Goal: Task Accomplishment & Management: Use online tool/utility

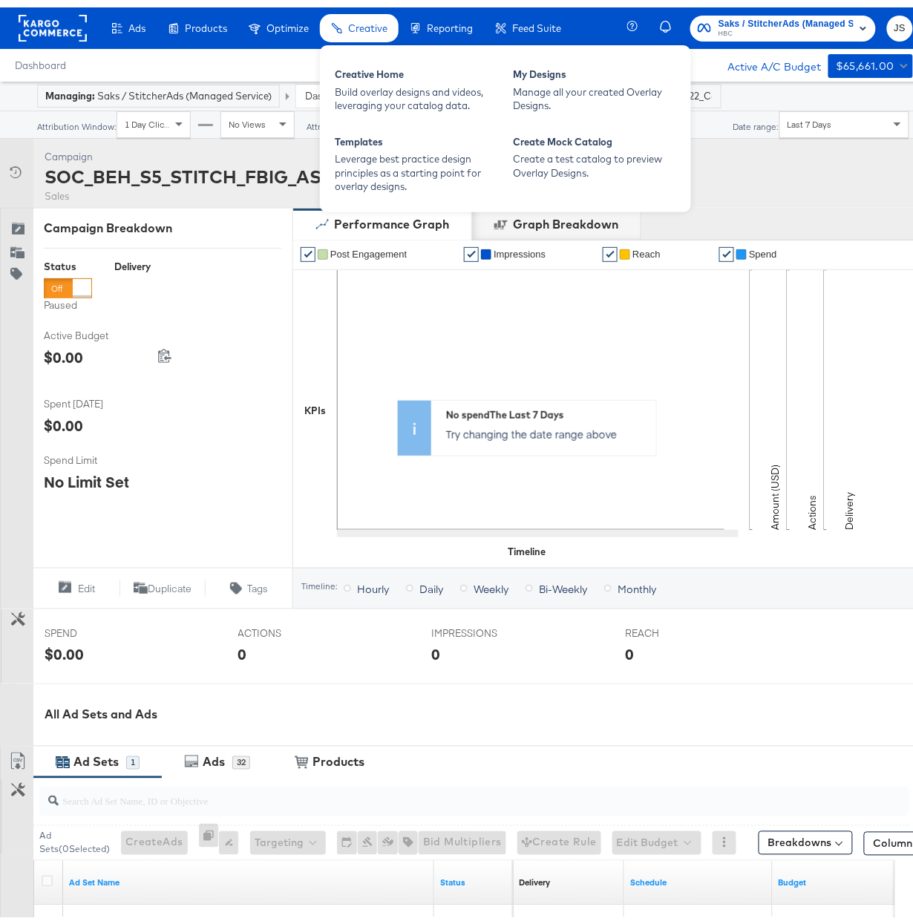
click at [361, 24] on span "Creative" at bounding box center [367, 21] width 39 height 12
click at [375, 22] on span "Creative" at bounding box center [367, 21] width 39 height 12
click at [601, 85] on div "Manage all your created Overlay Designs." at bounding box center [594, 91] width 163 height 27
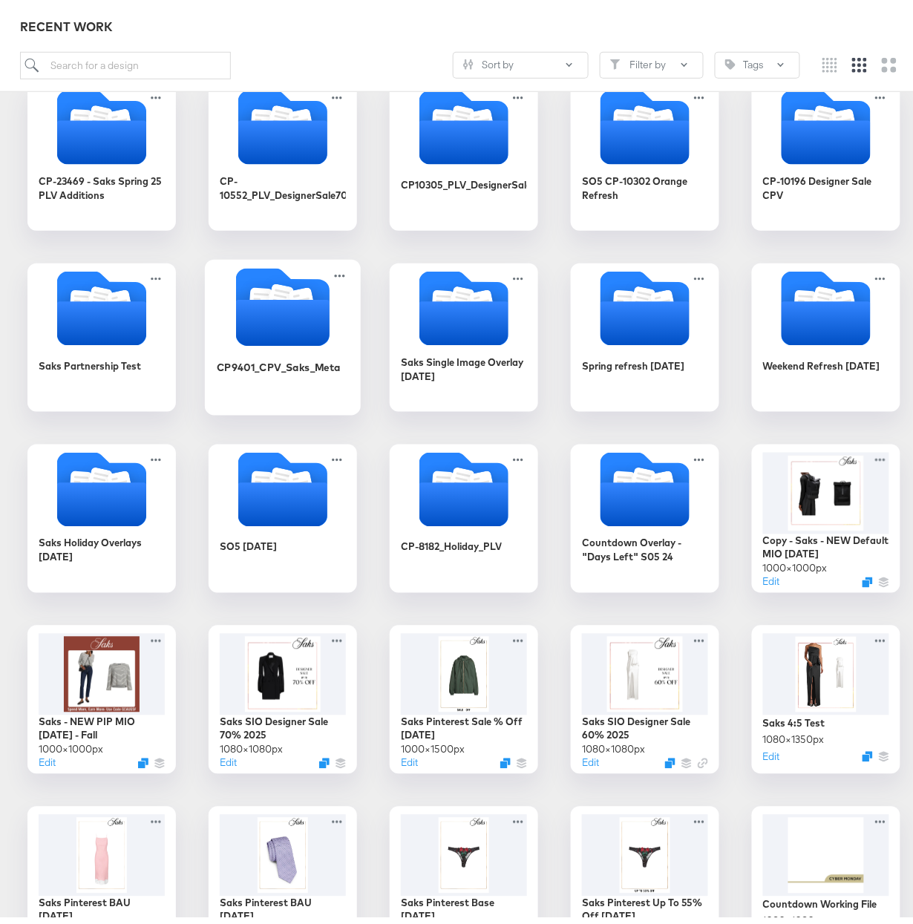
scroll to position [257, 0]
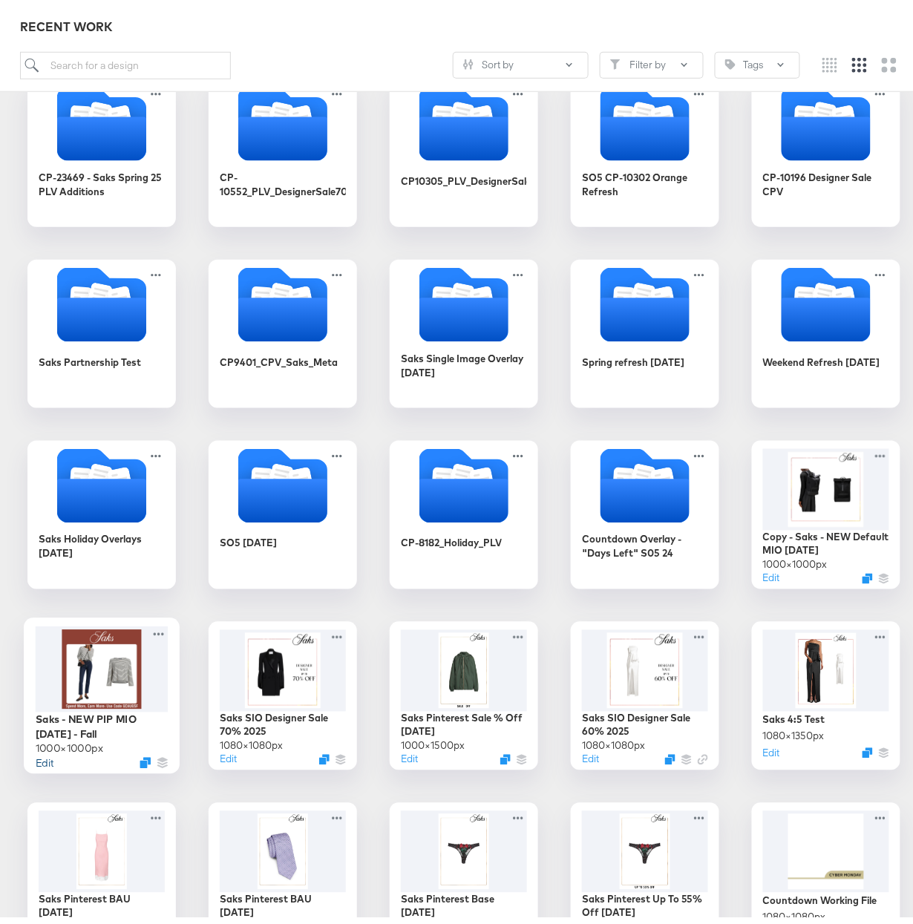
click at [36, 755] on button "Edit" at bounding box center [45, 755] width 18 height 14
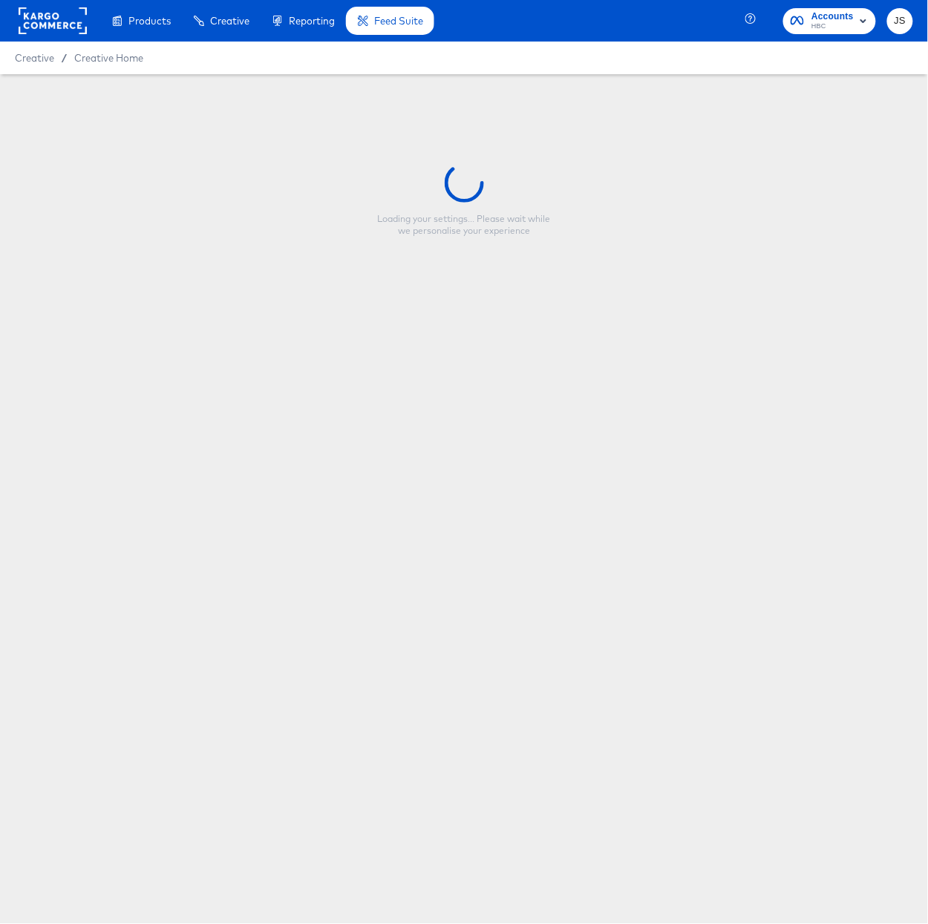
type input "Saks - NEW PIP MIO [DATE] - Fall"
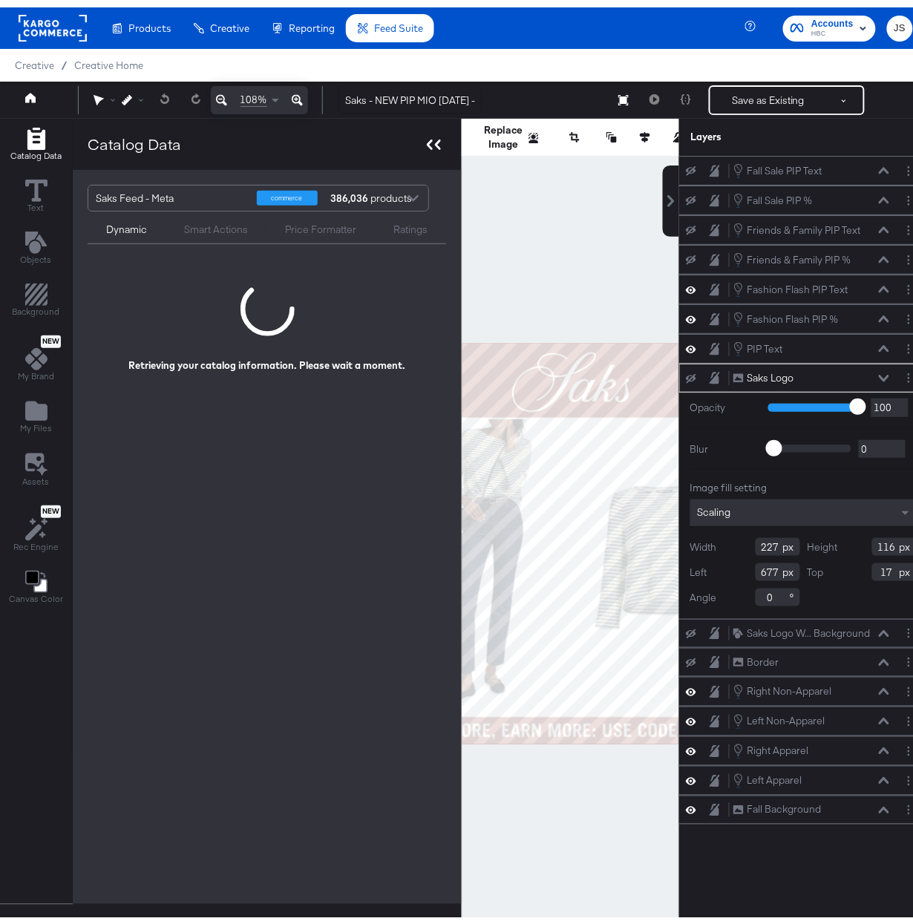
click at [428, 137] on icon at bounding box center [430, 137] width 6 height 10
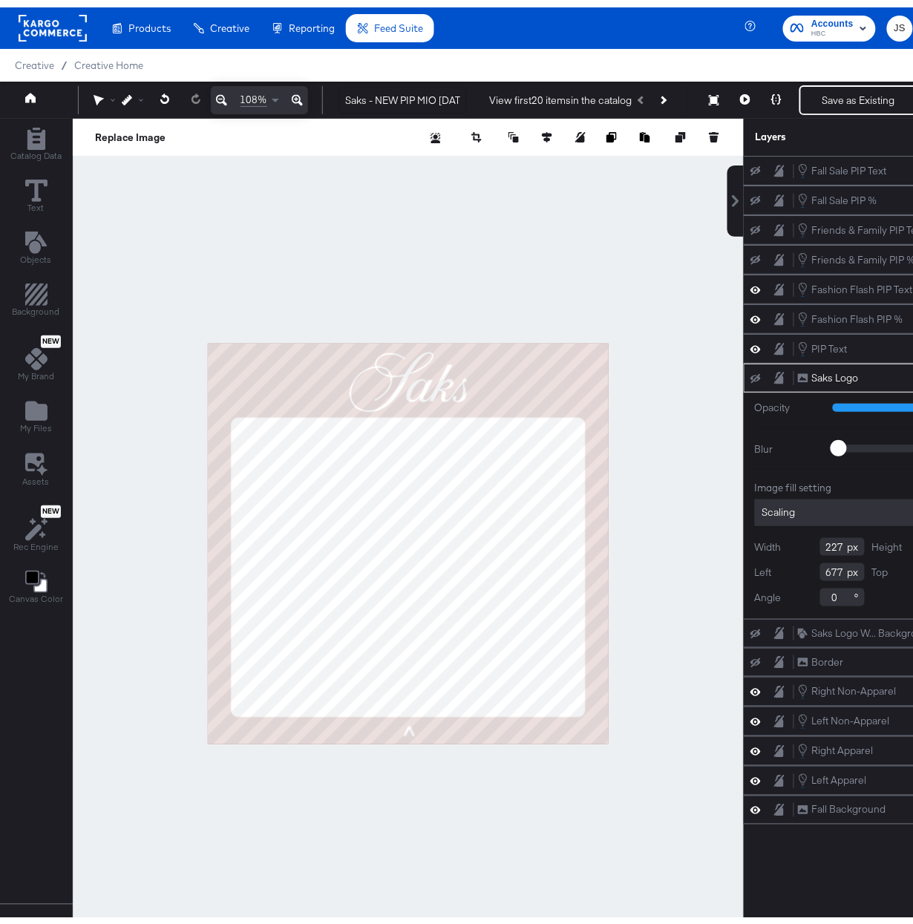
click at [592, 248] on div at bounding box center [408, 536] width 671 height 851
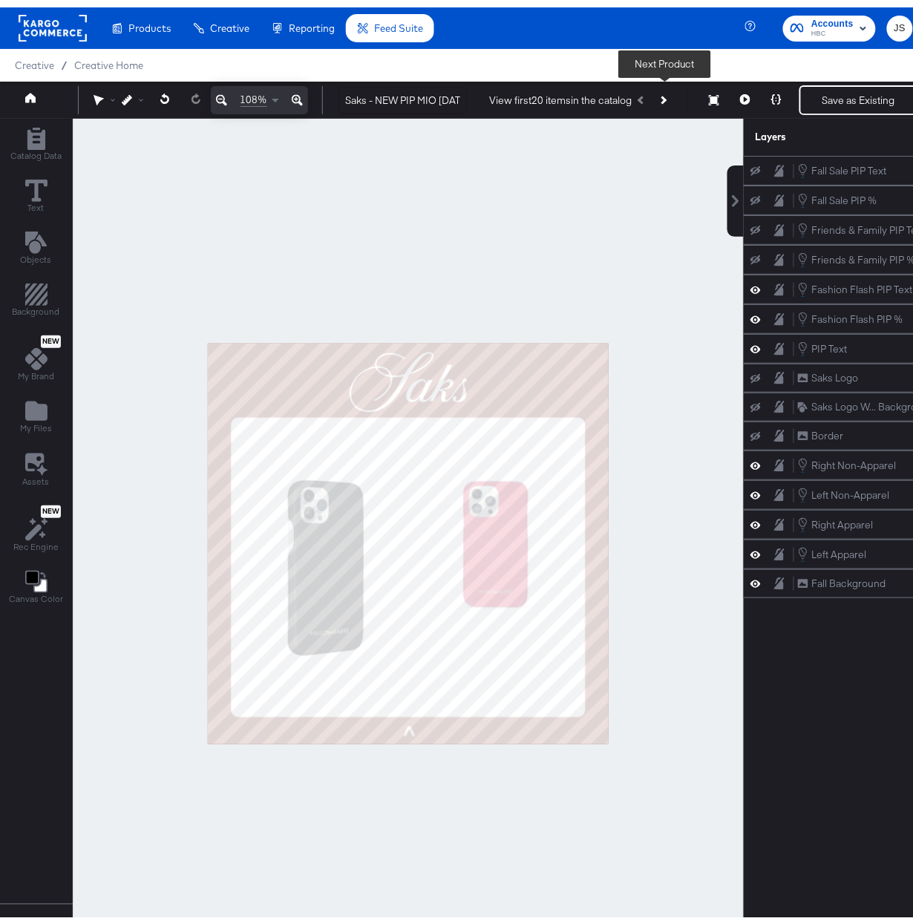
click at [660, 92] on button "Next Product" at bounding box center [663, 92] width 21 height 27
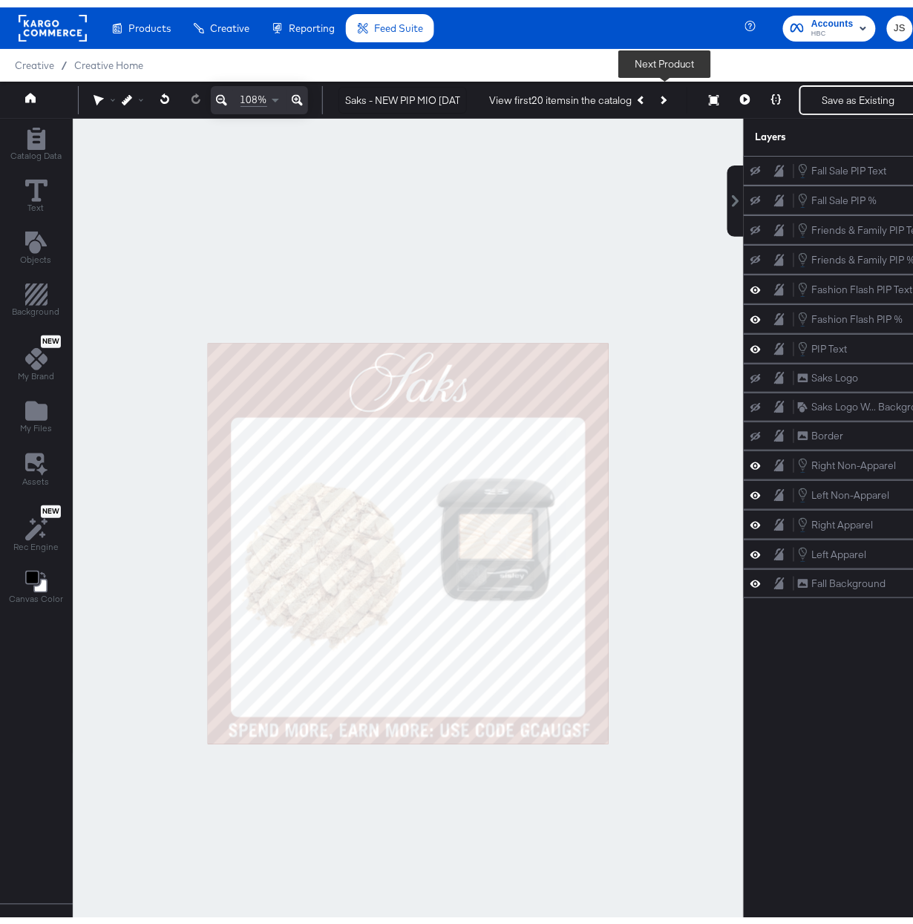
click at [662, 95] on button "Next Product" at bounding box center [663, 92] width 21 height 27
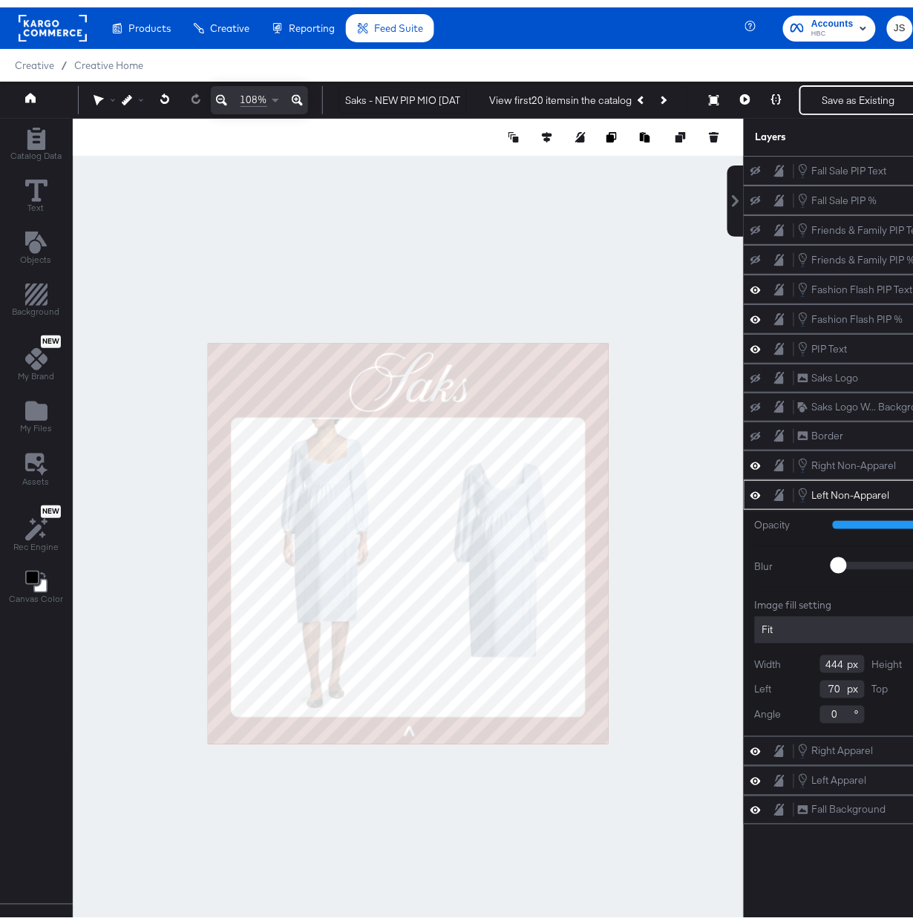
scroll to position [0, 83]
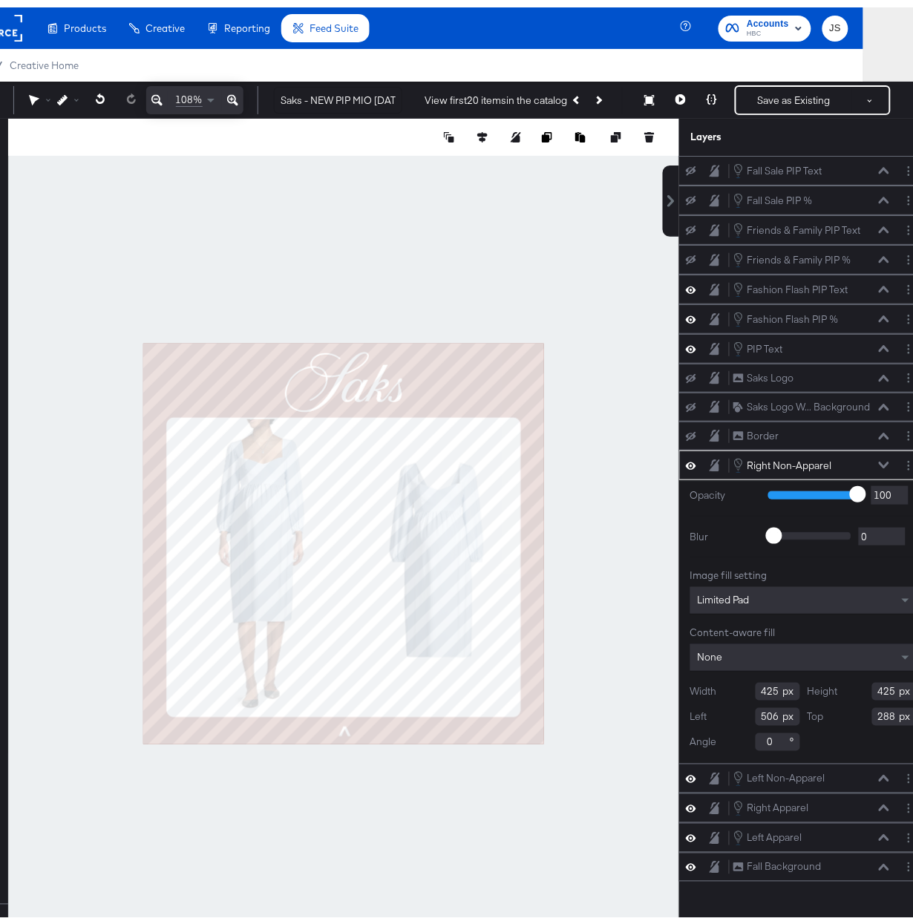
click at [507, 274] on div at bounding box center [343, 536] width 671 height 851
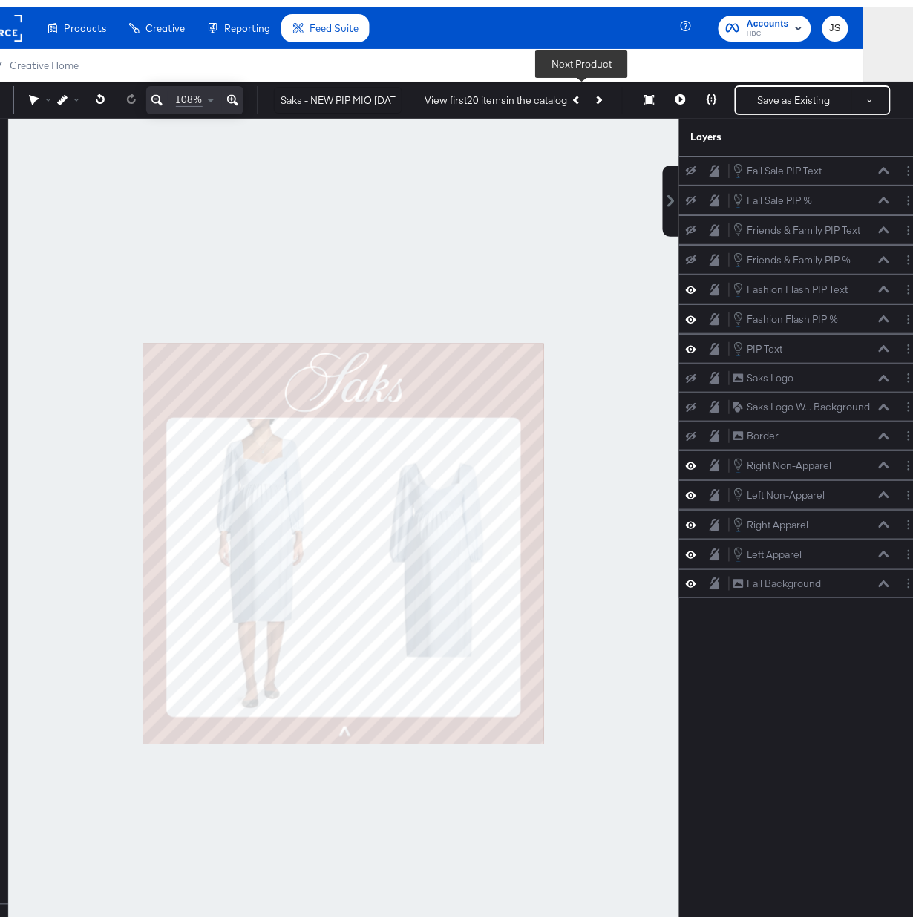
click at [590, 97] on button "Next Product" at bounding box center [598, 92] width 21 height 27
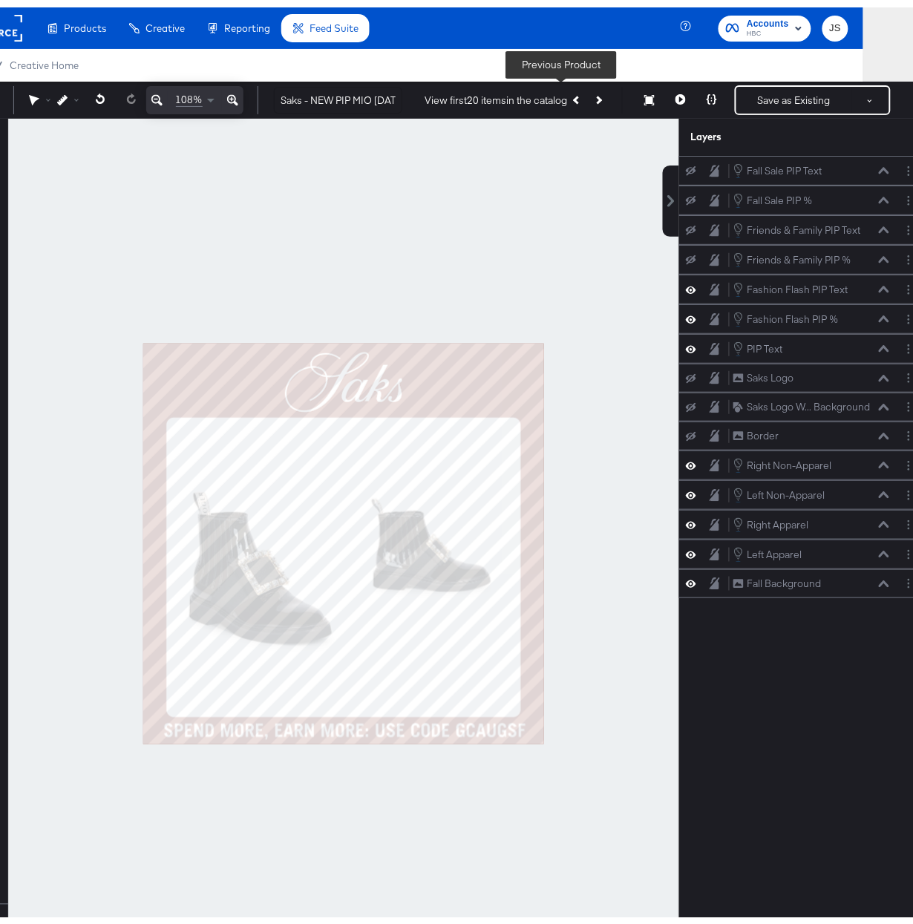
click at [567, 98] on button "Previous Product" at bounding box center [577, 92] width 21 height 27
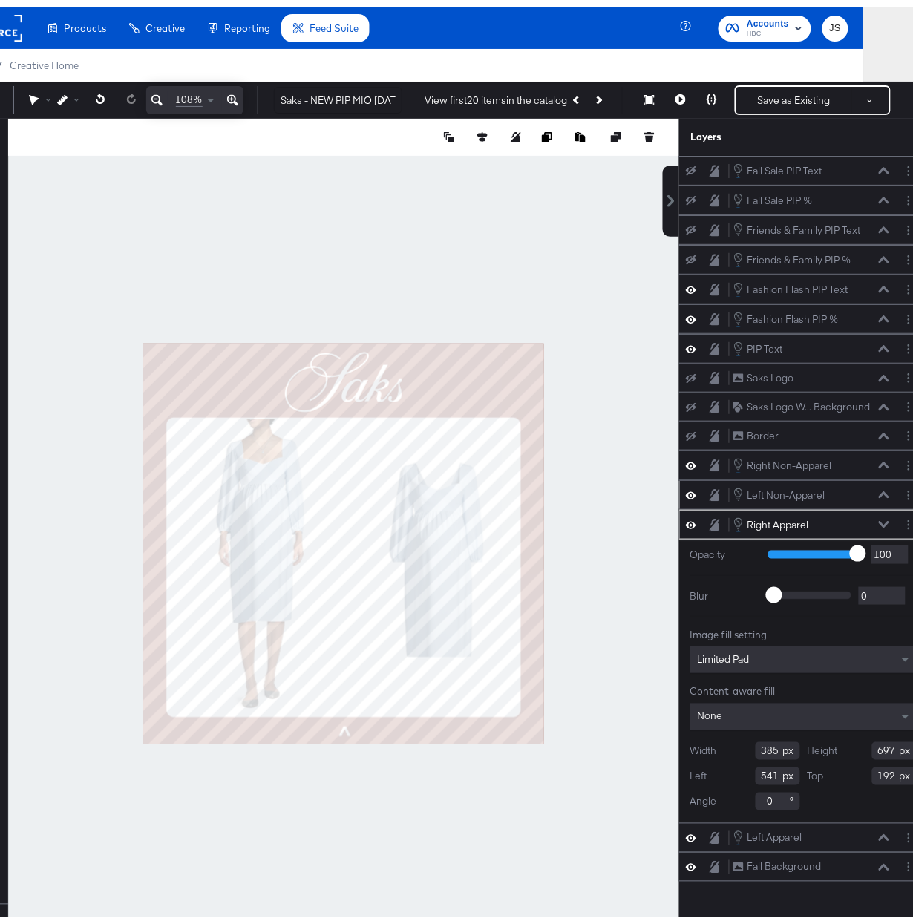
click at [825, 496] on div "Left Non-Apparel Left Non-Apparel" at bounding box center [811, 488] width 157 height 16
click at [861, 496] on div "Left Non-Apparel Left Non-Apparel" at bounding box center [811, 488] width 157 height 16
click at [879, 491] on icon at bounding box center [884, 487] width 10 height 7
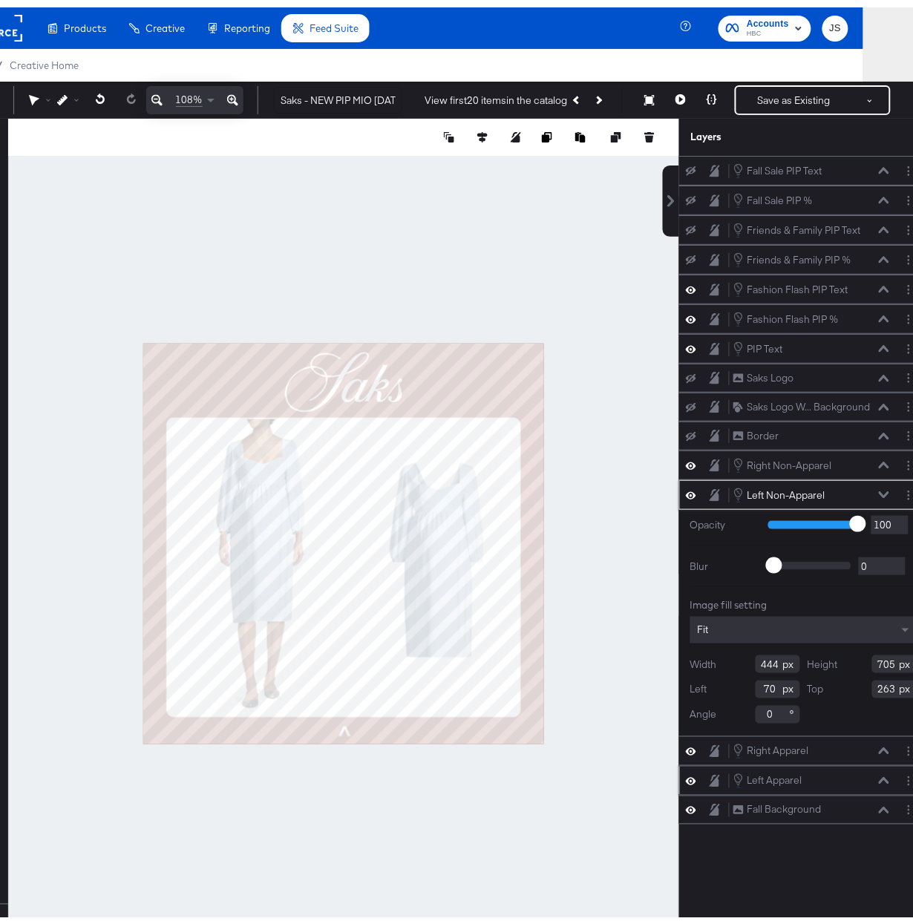
click at [878, 778] on button at bounding box center [884, 773] width 12 height 9
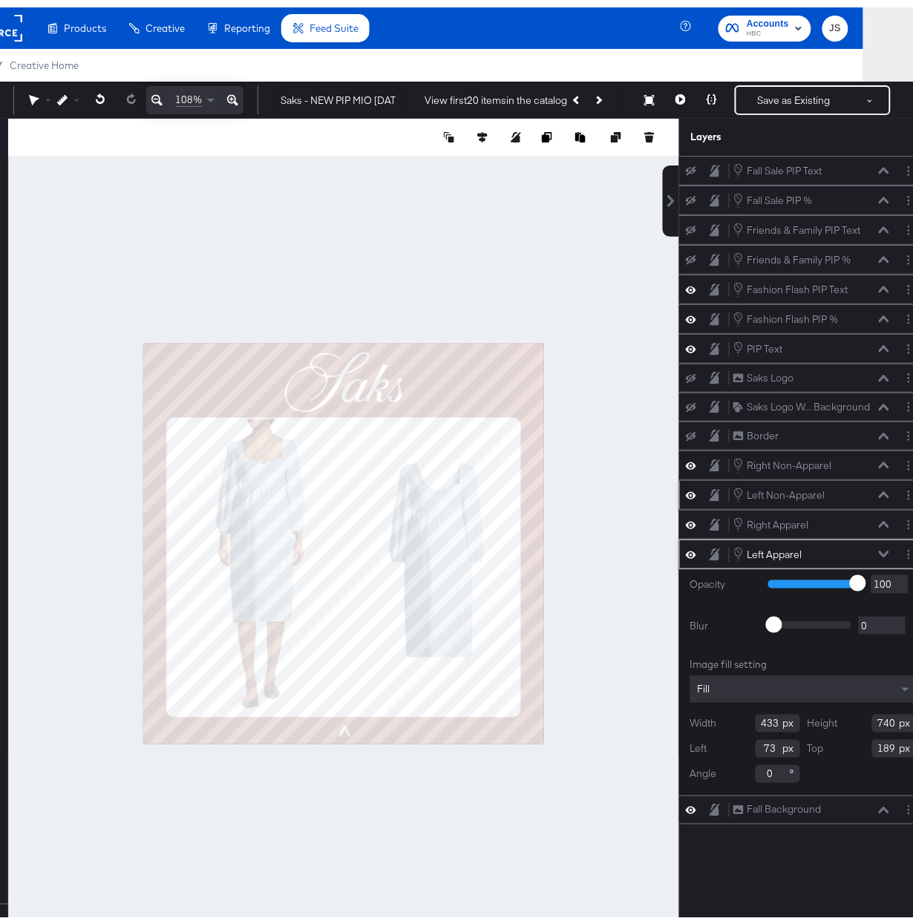
click at [878, 492] on button at bounding box center [884, 487] width 12 height 9
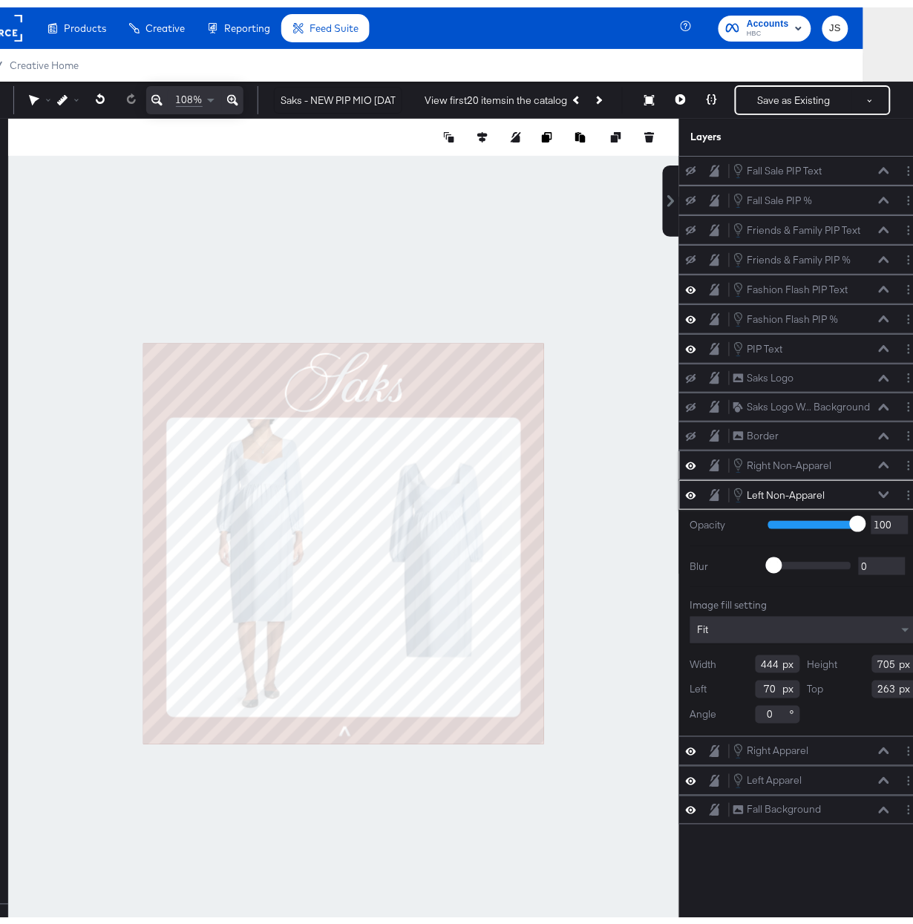
click at [879, 461] on icon at bounding box center [884, 457] width 10 height 7
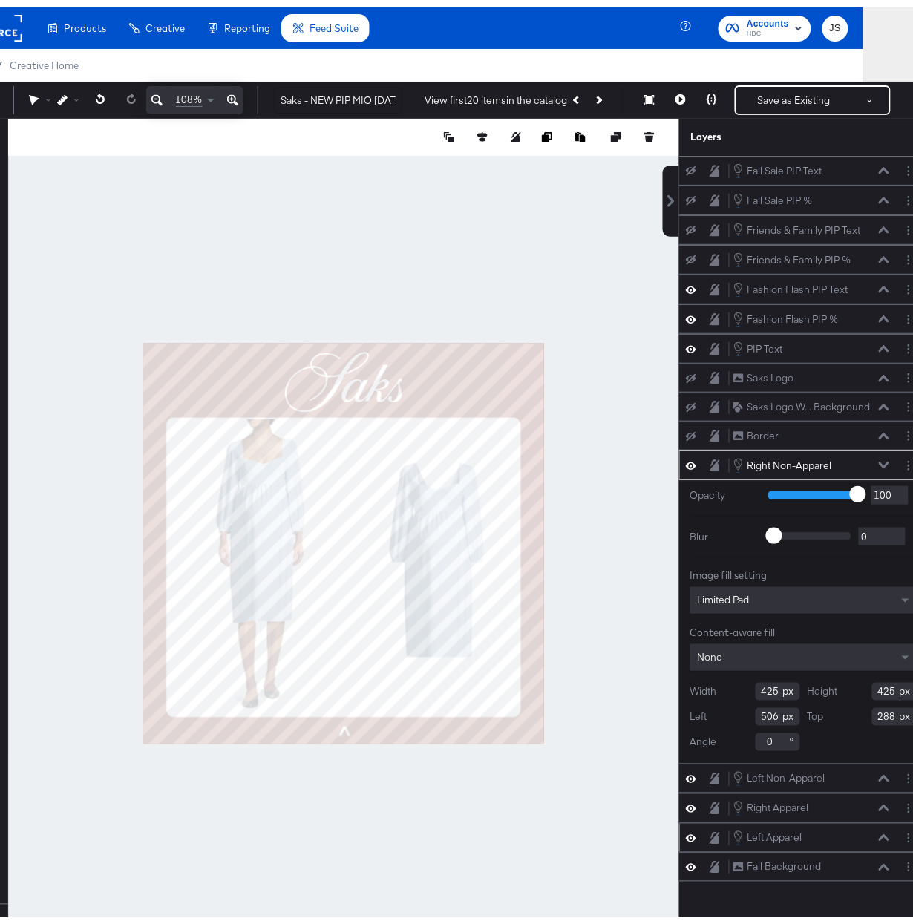
click at [842, 837] on div "Left Apparel Left Apparel" at bounding box center [811, 831] width 157 height 16
click at [879, 835] on icon at bounding box center [884, 831] width 10 height 7
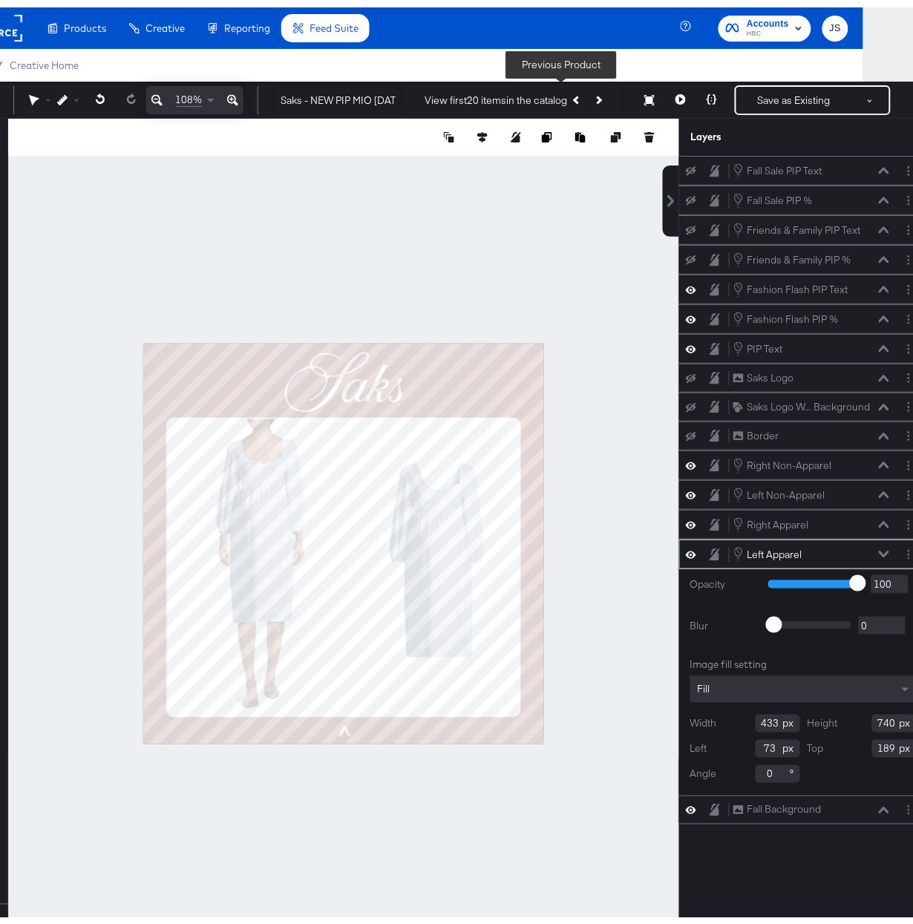
click at [573, 91] on icon "Previous Product" at bounding box center [577, 92] width 8 height 8
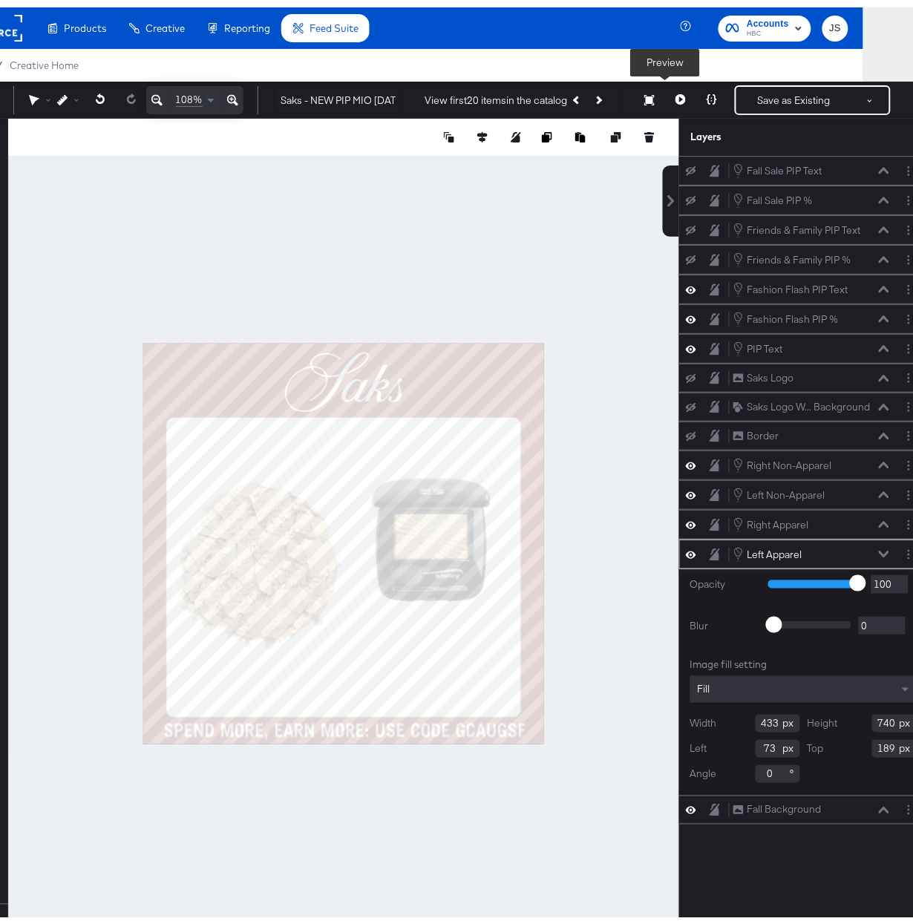
click at [665, 89] on button at bounding box center [680, 93] width 31 height 30
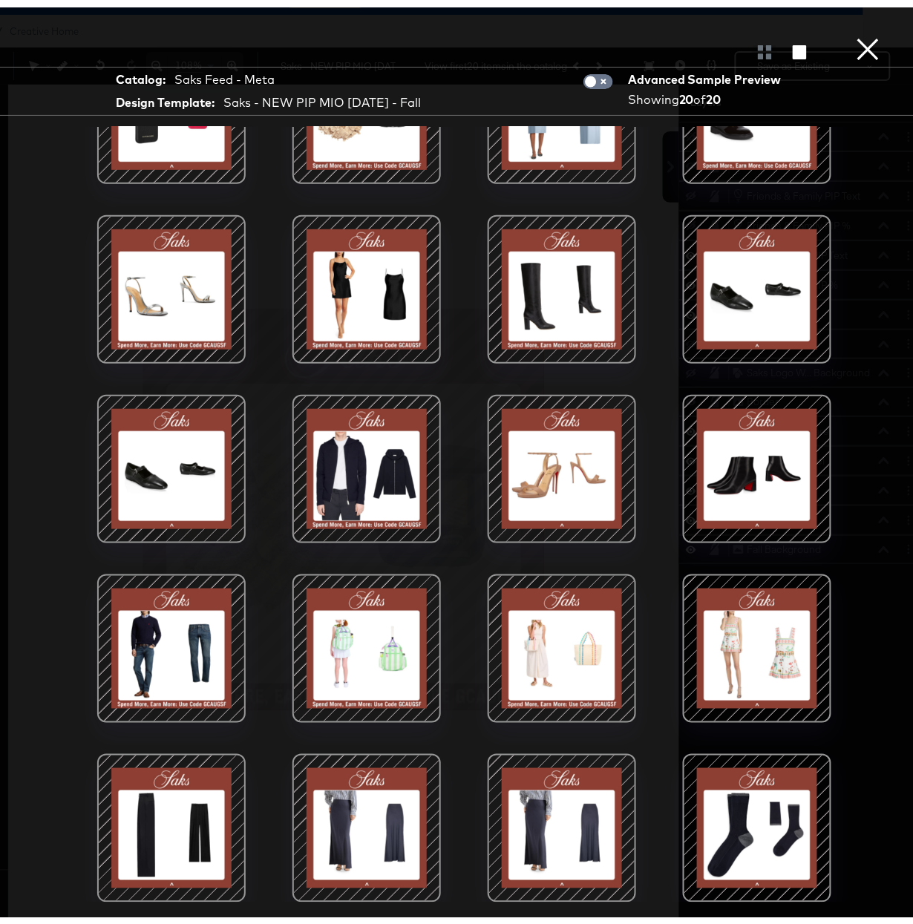
scroll to position [39, 83]
click at [858, 30] on button "×" at bounding box center [869, 15] width 30 height 30
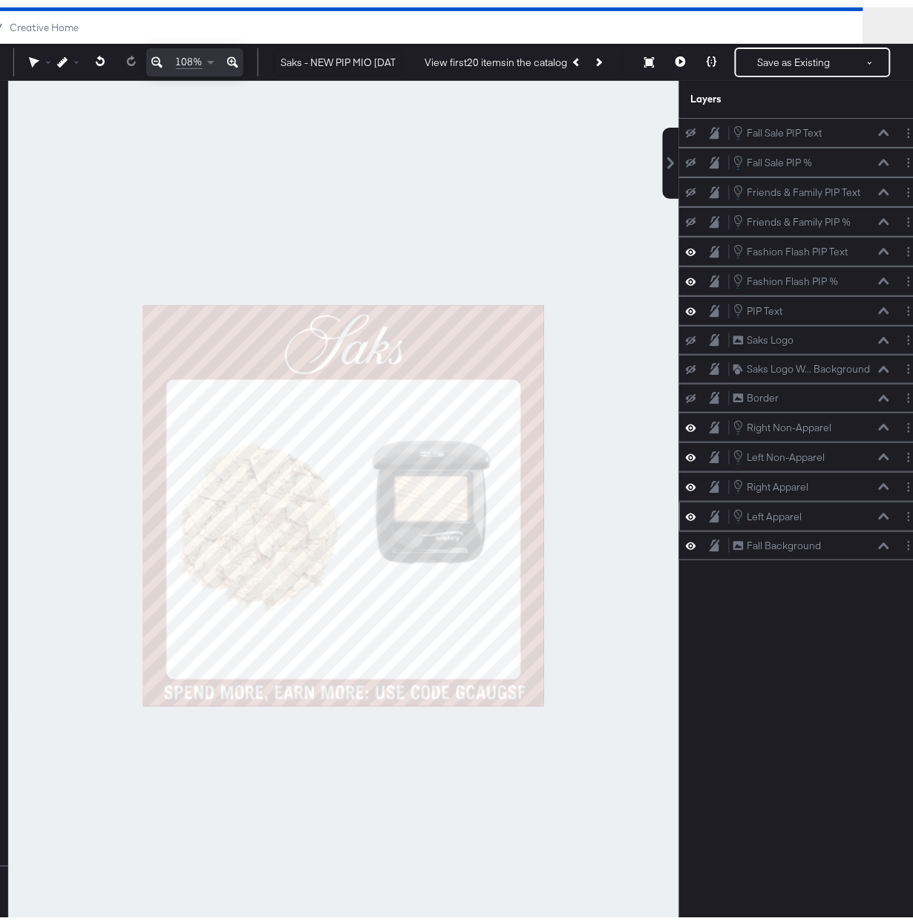
click at [879, 512] on icon at bounding box center [884, 509] width 10 height 7
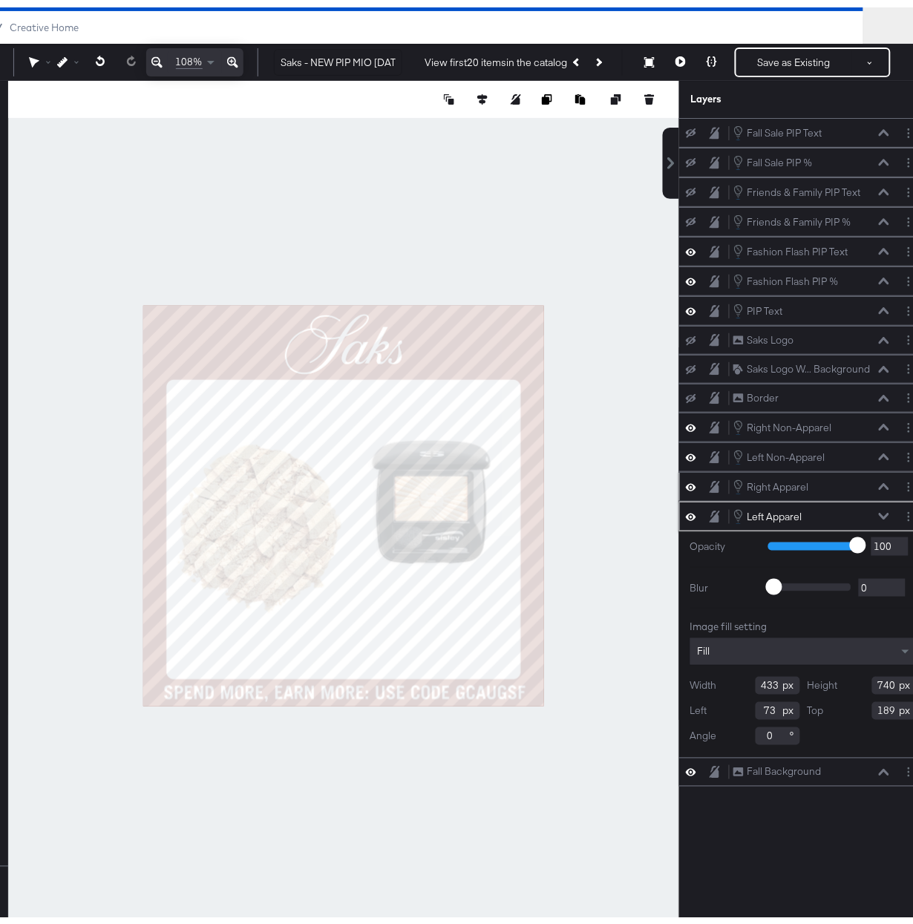
click at [878, 484] on button at bounding box center [884, 479] width 12 height 9
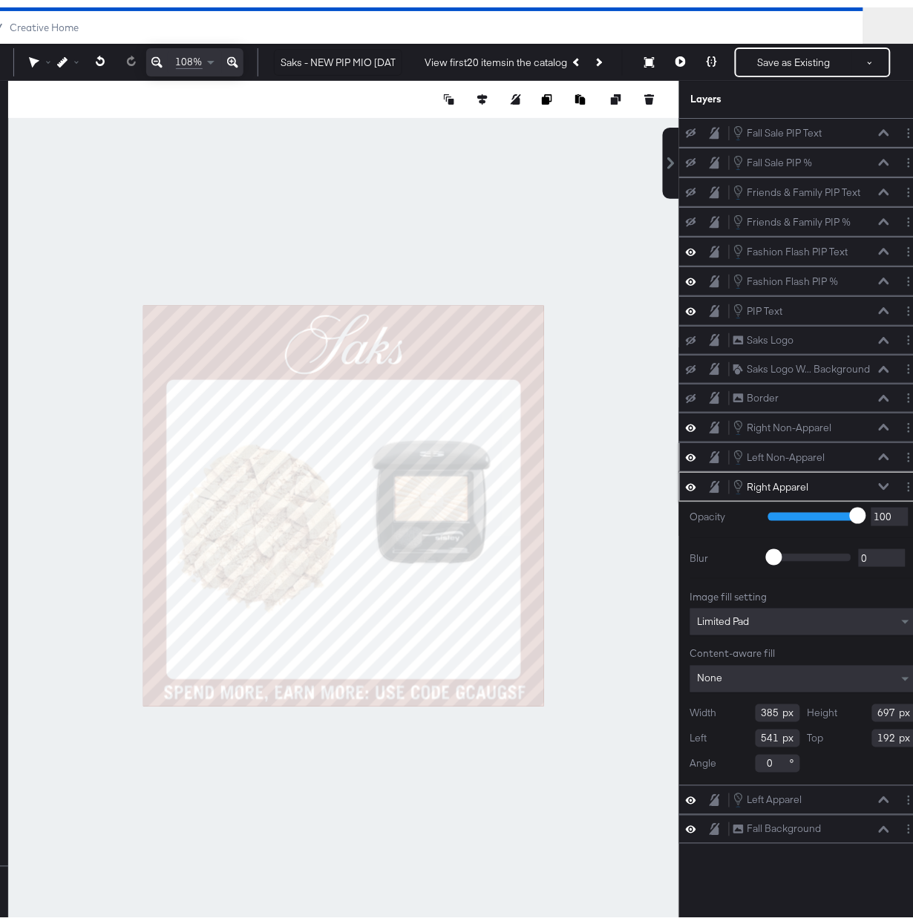
click at [879, 453] on icon at bounding box center [884, 449] width 10 height 7
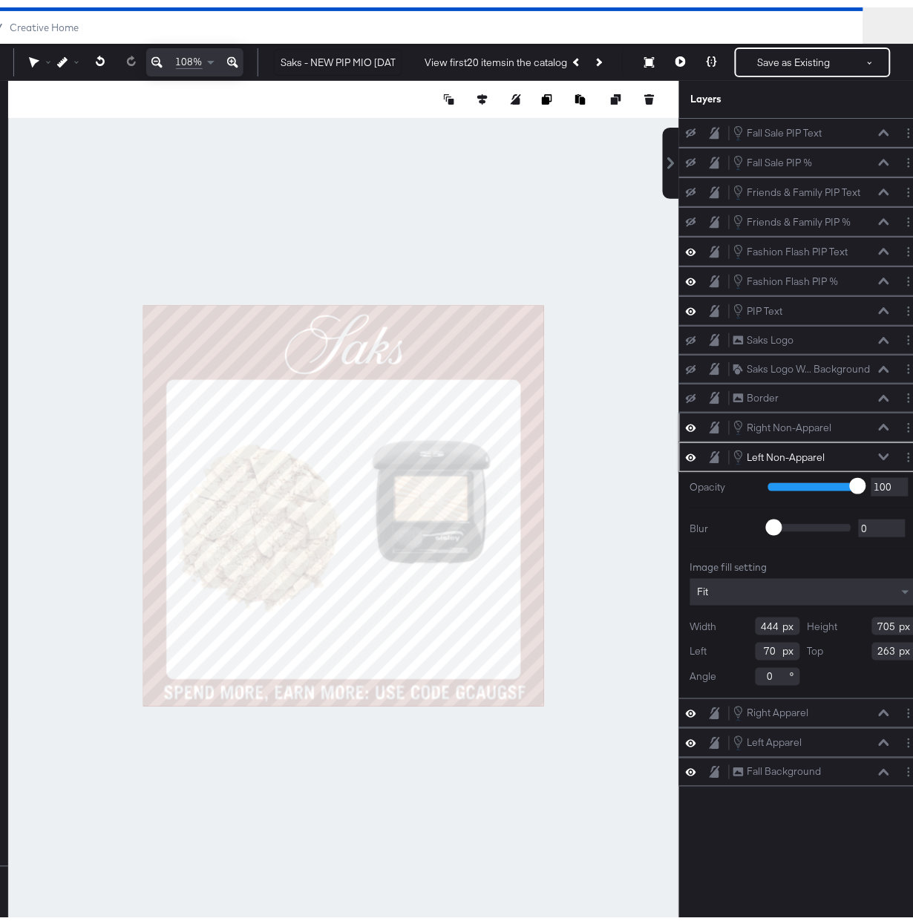
click at [879, 424] on icon at bounding box center [884, 420] width 10 height 7
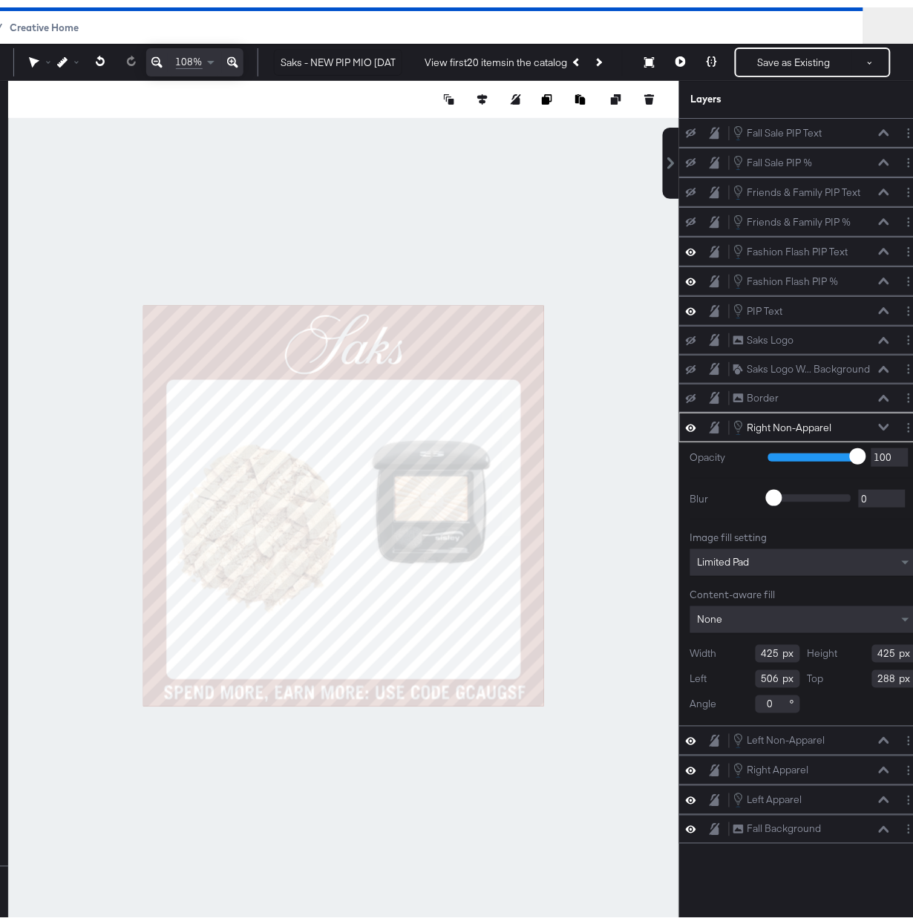
click at [49, 20] on span "Creative Home" at bounding box center [44, 20] width 69 height 12
